Goal: Navigation & Orientation: Understand site structure

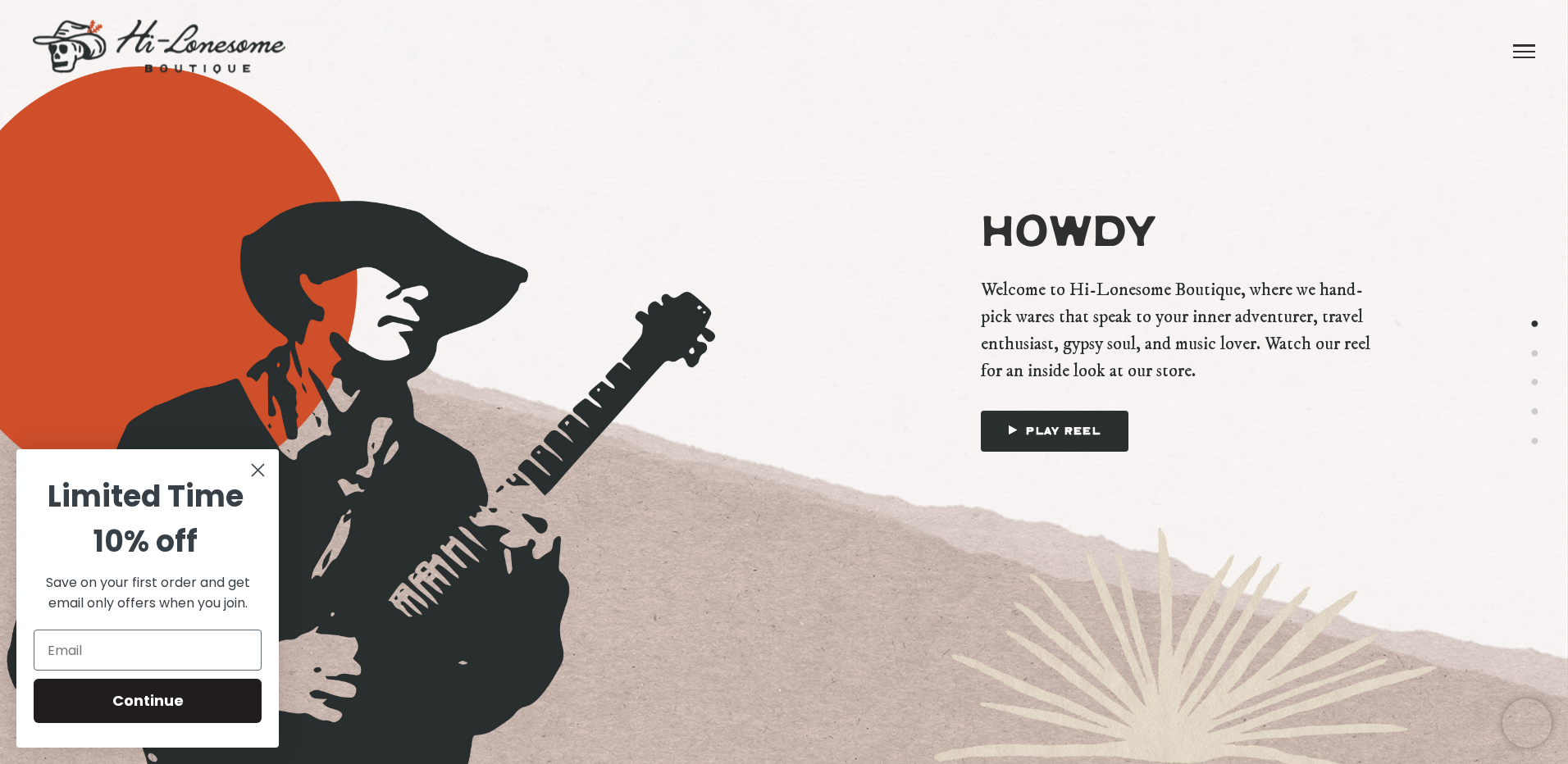
drag, startPoint x: 1116, startPoint y: 345, endPoint x: 1086, endPoint y: 342, distance: 30.1
click at [1117, 345] on span "Welcome to Hi-Lonesome Boutique, where we hand-pick wares that speak to your in…" at bounding box center [1176, 329] width 390 height 108
drag, startPoint x: 1063, startPoint y: 345, endPoint x: 1105, endPoint y: 343, distance: 42.0
click at [1105, 343] on span "Welcome to Hi-Lonesome Boutique, where we hand-pick wares that speak to your in…" at bounding box center [1176, 329] width 390 height 108
click at [249, 473] on circle "Close dialog" at bounding box center [257, 470] width 27 height 27
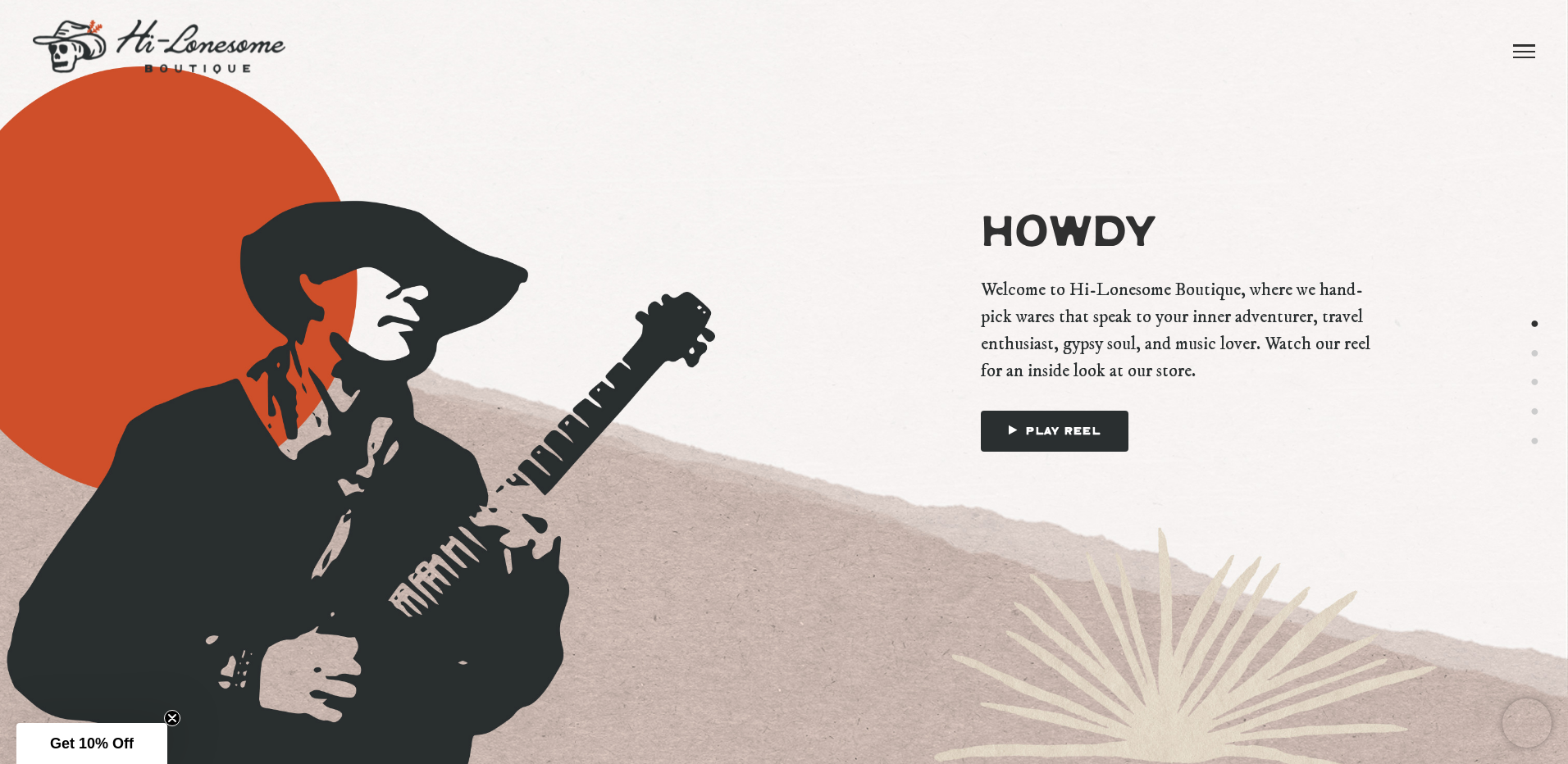
click at [1039, 453] on div "Howdy Welcome to Hi-Lonesome Boutique, where we hand-pick wares that speak to y…" at bounding box center [1176, 382] width 574 height 448
click at [1041, 441] on link "Play Reel" at bounding box center [1055, 431] width 148 height 41
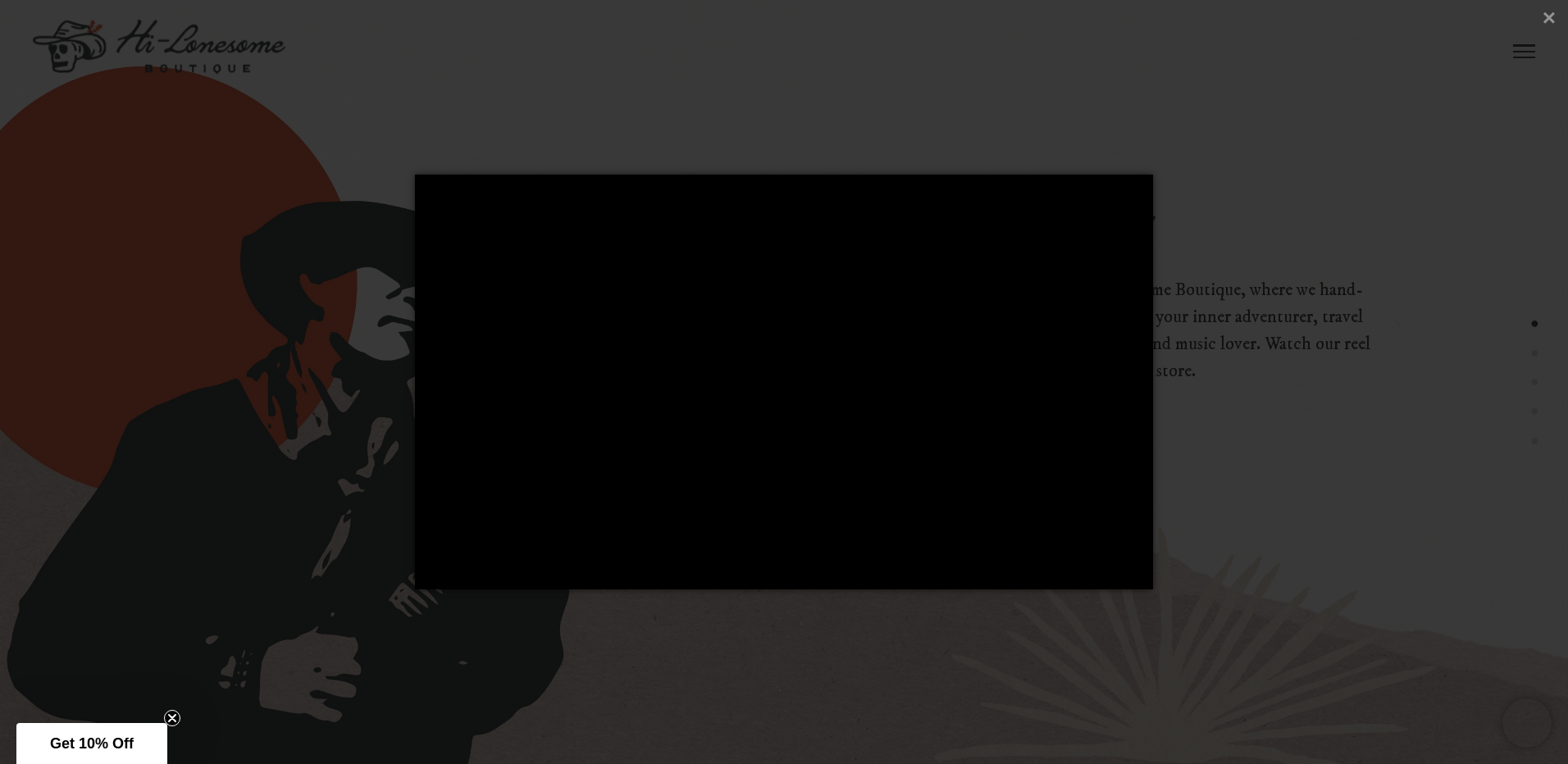
click at [664, 651] on div at bounding box center [784, 382] width 1568 height 764
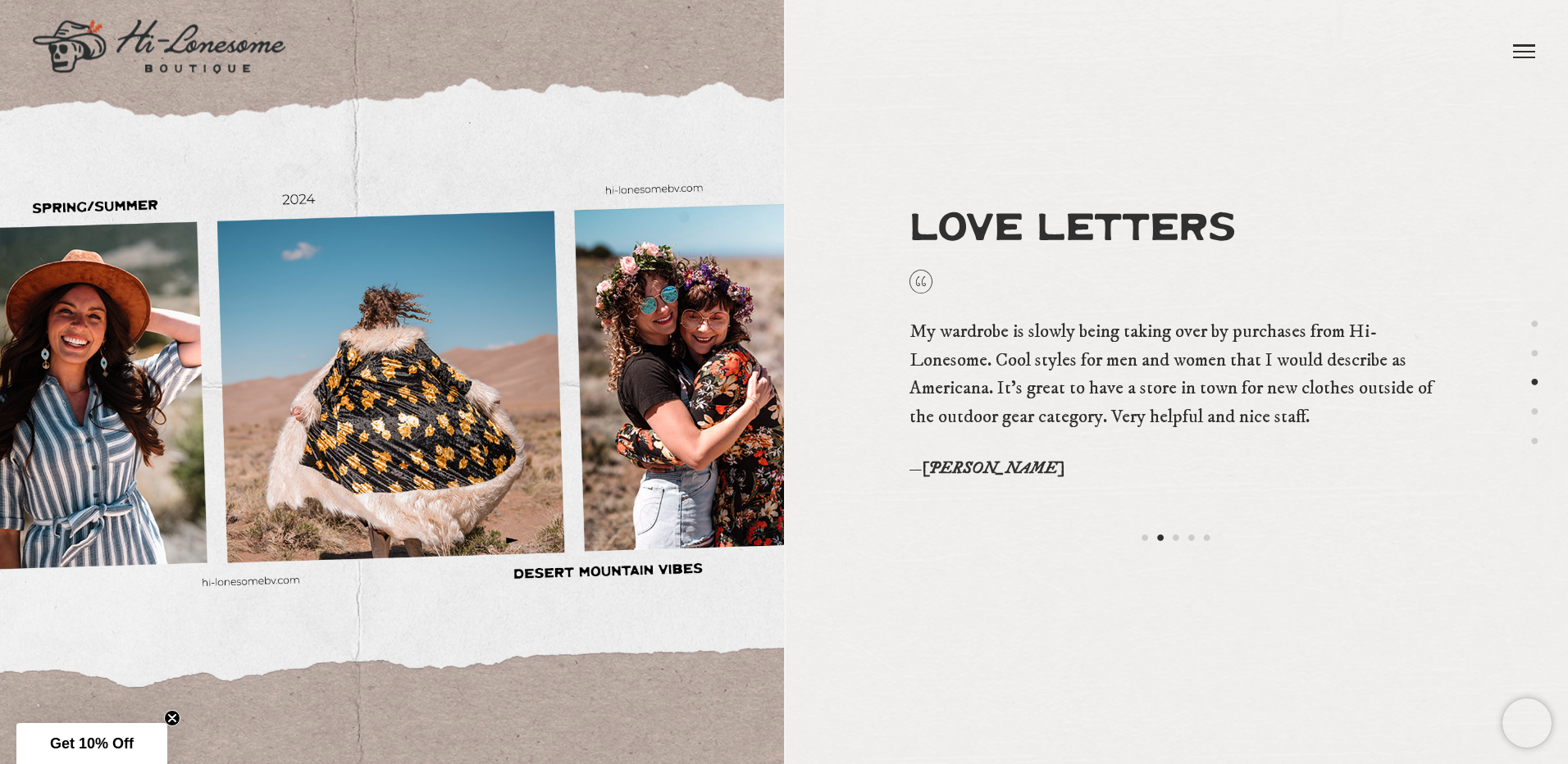
click at [1545, 58] on div "Howdy About Love Letters Brands Say Hello" at bounding box center [784, 41] width 1568 height 82
click at [1538, 58] on div "Howdy About Love Letters Brands Say Hello" at bounding box center [784, 41] width 1568 height 82
click at [1530, 53] on span at bounding box center [1524, 52] width 22 height 2
click at [1341, 54] on link "Brands" at bounding box center [1330, 41] width 91 height 82
click at [1435, 30] on link "Say Hello" at bounding box center [1434, 41] width 116 height 82
